Goal: Information Seeking & Learning: Learn about a topic

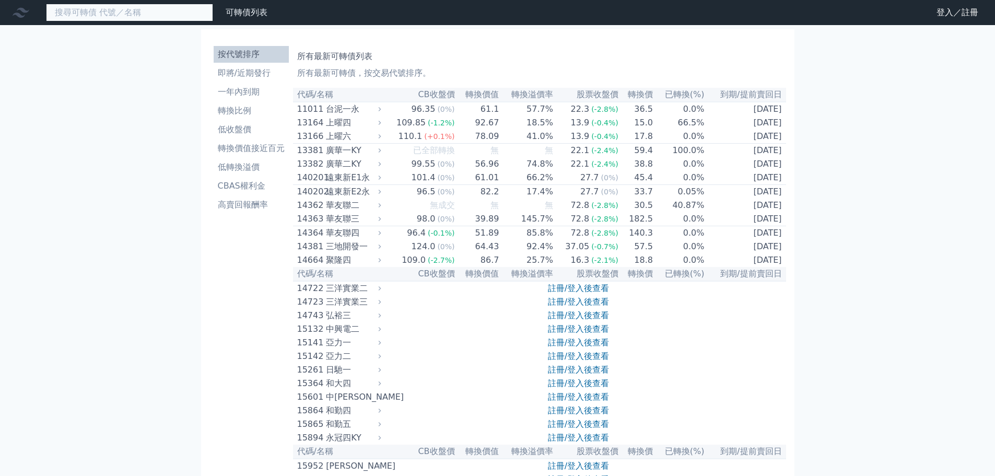
click at [134, 17] on input at bounding box center [129, 13] width 167 height 18
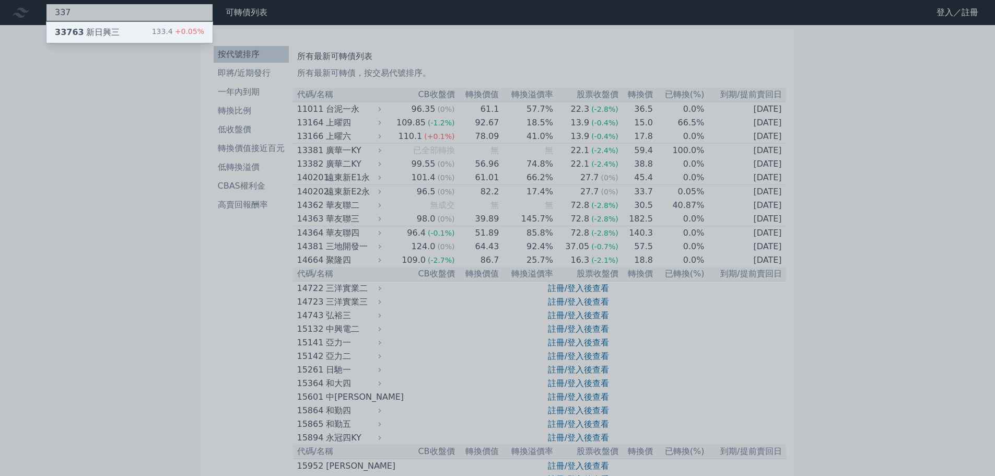
type input "337"
click at [121, 28] on div "33763 新日興三 133.4 +0.05%" at bounding box center [129, 32] width 166 height 21
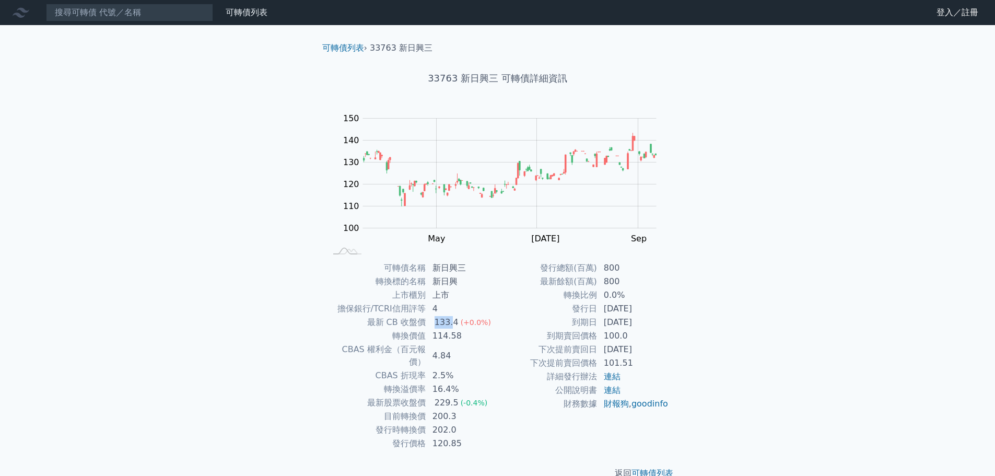
drag, startPoint x: 425, startPoint y: 319, endPoint x: 456, endPoint y: 320, distance: 31.4
click at [455, 320] on tr "最新 CB 收盤價 133.4 (+0.0%)" at bounding box center [412, 323] width 171 height 14
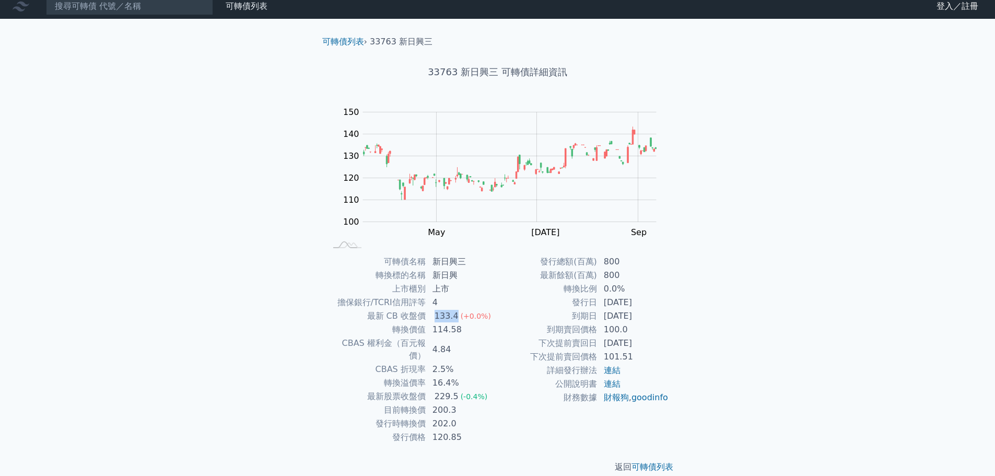
scroll to position [8, 0]
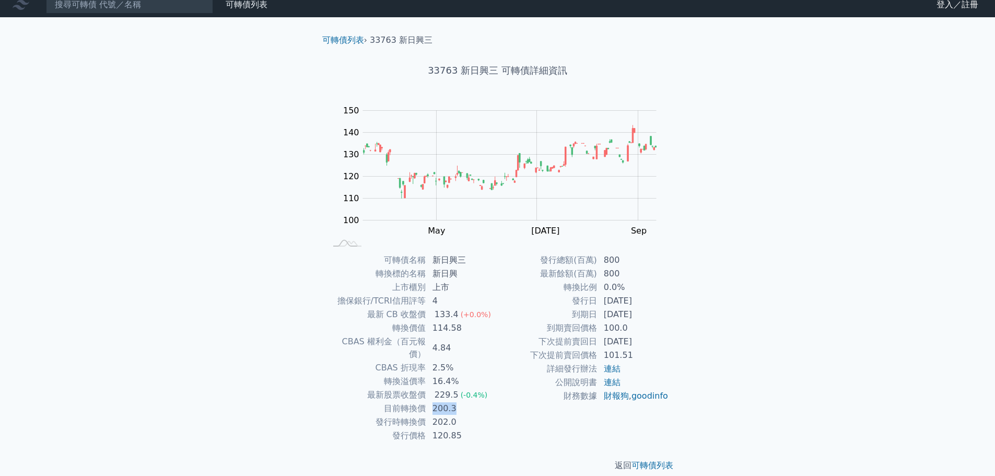
drag, startPoint x: 432, startPoint y: 397, endPoint x: 451, endPoint y: 395, distance: 19.9
click at [451, 402] on td "200.3" at bounding box center [462, 409] width 72 height 14
drag, startPoint x: 600, startPoint y: 297, endPoint x: 659, endPoint y: 315, distance: 61.7
click at [659, 315] on tbody "發行總額(百萬) 800 最新餘額(百萬) 800 轉換比例 0.0% 發行日 [DATE] 到期日 [DATE] 到期賣回價格 100.0 下次提前賣回日 …" at bounding box center [583, 327] width 171 height 149
click at [659, 315] on td "[DATE]" at bounding box center [634, 315] width 72 height 14
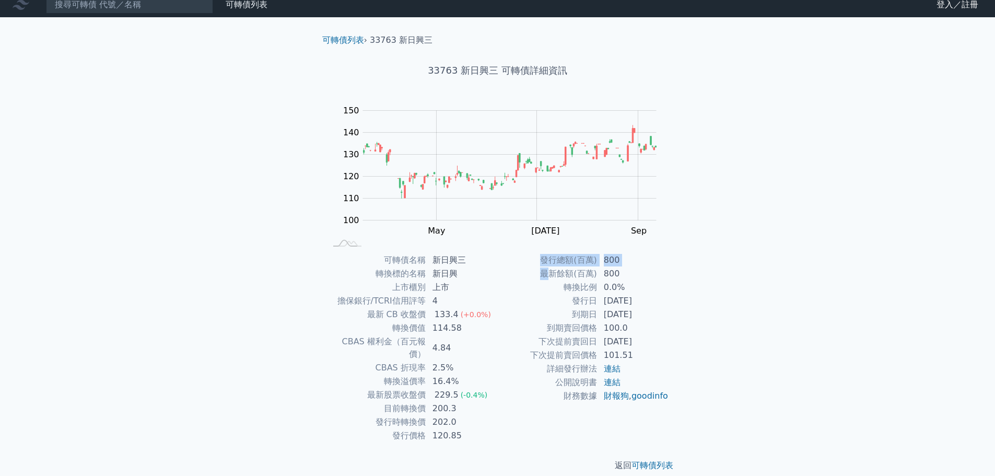
drag, startPoint x: 677, startPoint y: 323, endPoint x: 544, endPoint y: 272, distance: 142.4
click at [550, 274] on div "可轉債名稱 新日興三 轉換標的名稱 新日興 上市櫃別 上市 擔保銀行/TCRI信用評等 4 最新 CB 收盤價 133.4 (+0.0%) 轉換價值 114.…" at bounding box center [498, 347] width 368 height 189
drag, startPoint x: 543, startPoint y: 259, endPoint x: 658, endPoint y: 319, distance: 129.2
click at [658, 319] on tbody "發行總額(百萬) 800 最新餘額(百萬) 800 轉換比例 0.0% 發行日 [DATE] 到期日 [DATE] 到期賣回價格 100.0 下次提前賣回日 …" at bounding box center [583, 327] width 171 height 149
